Goal: Check status

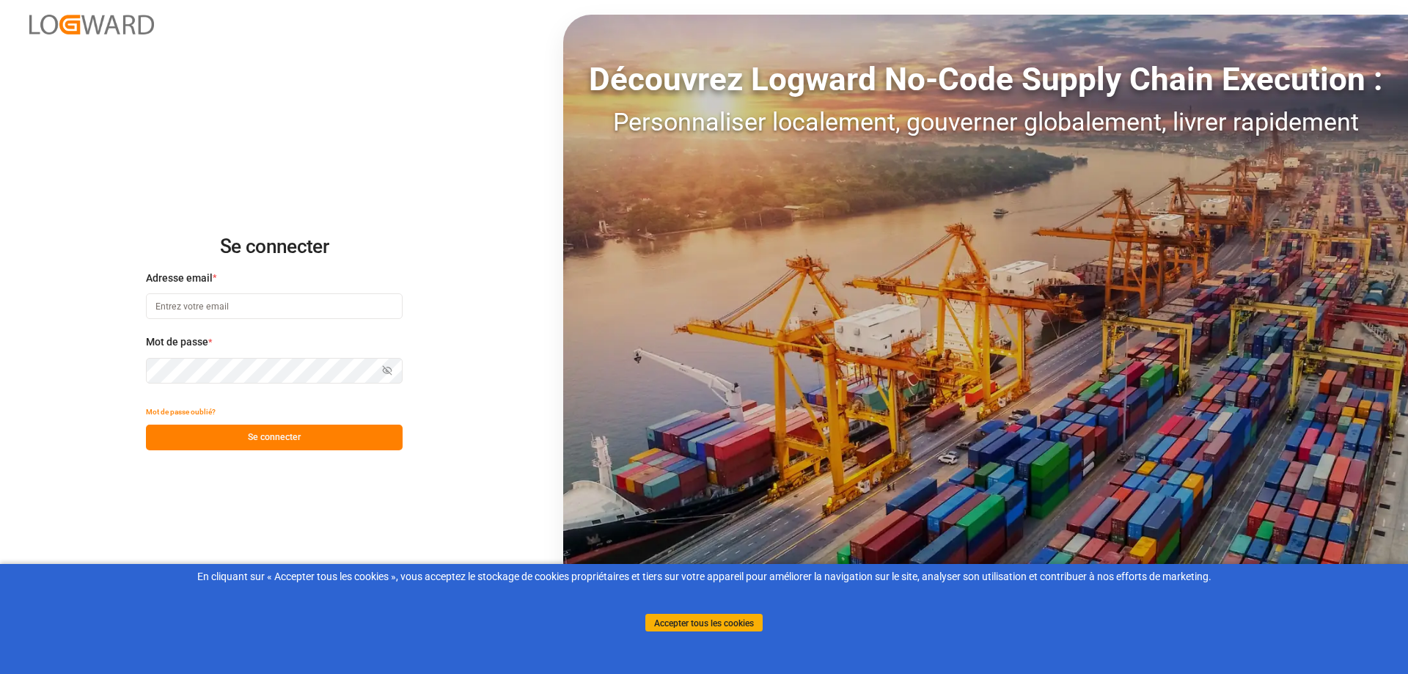
type input "melitta.dlog@delisle-sa.com"
click at [277, 437] on font "Se connecter" at bounding box center [274, 437] width 53 height 10
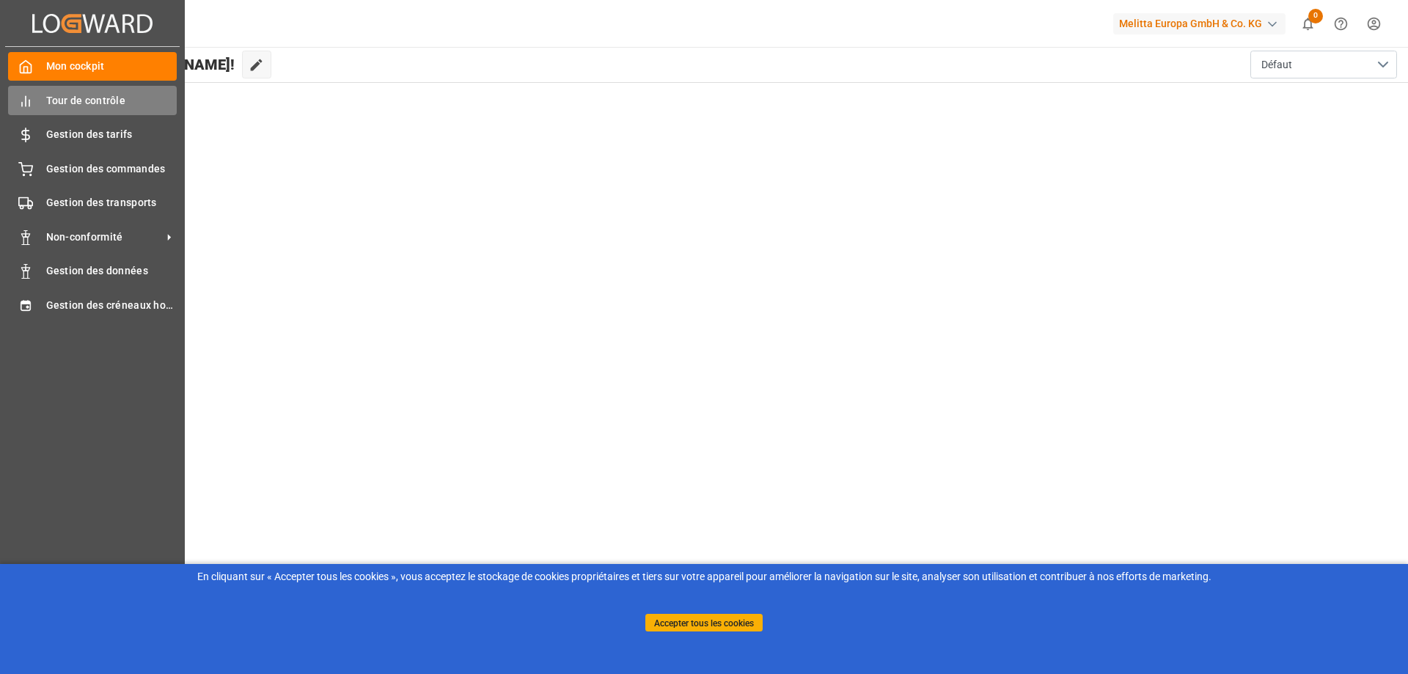
click at [29, 103] on line at bounding box center [29, 103] width 0 height 6
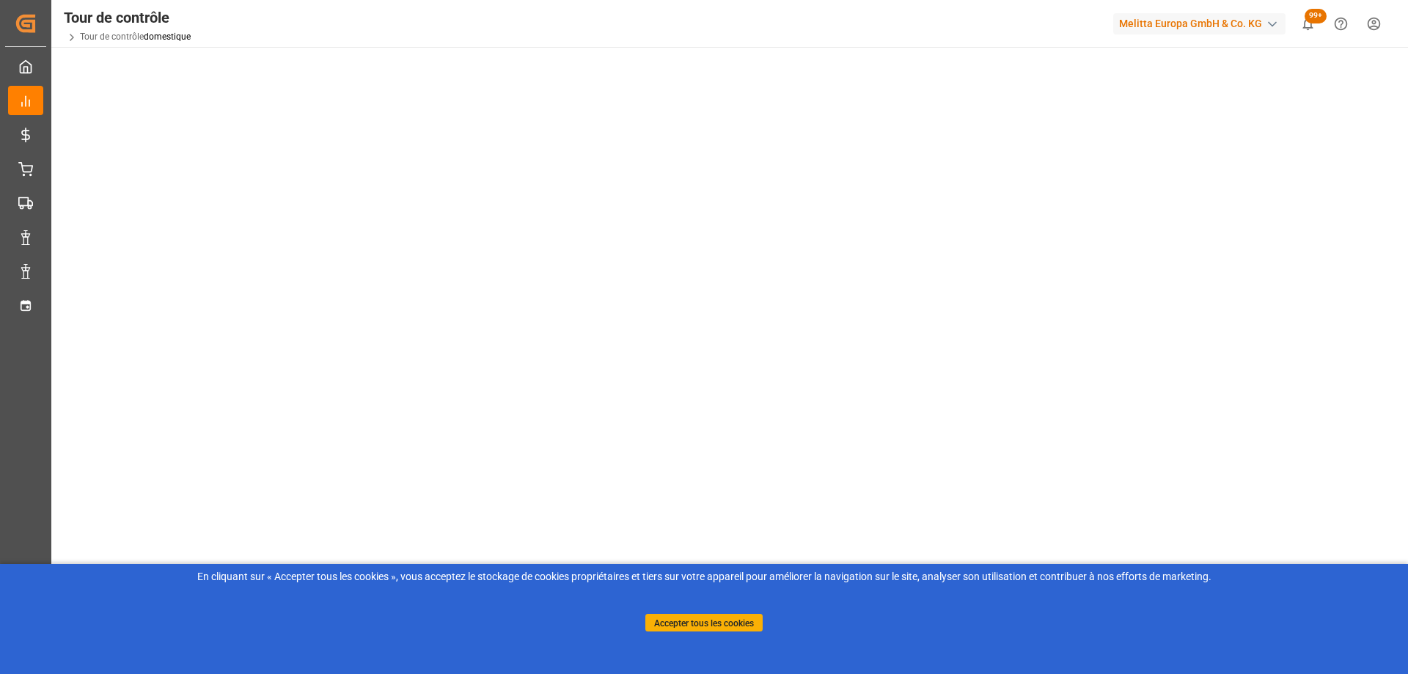
scroll to position [212, 0]
